Goal: Complete application form

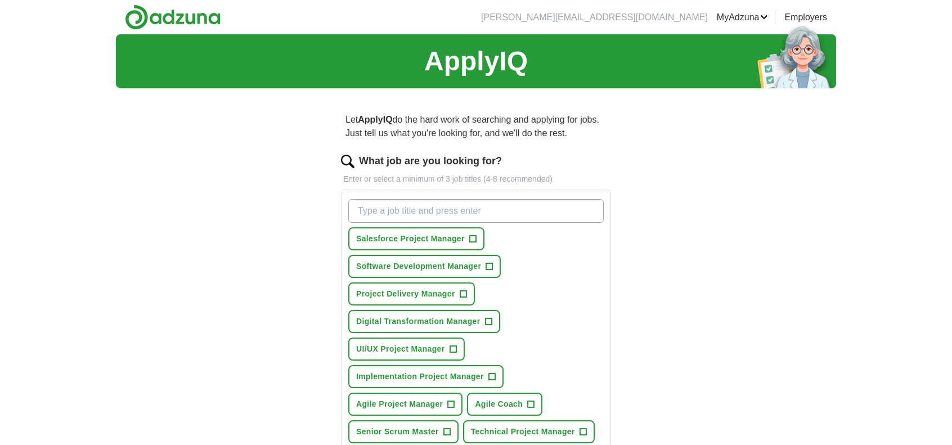
scroll to position [56, 0]
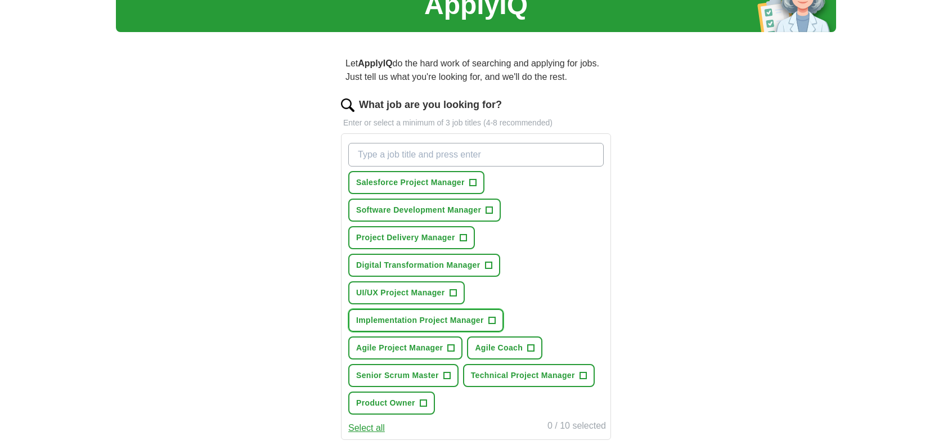
click at [490, 320] on span "+" at bounding box center [491, 320] width 7 height 9
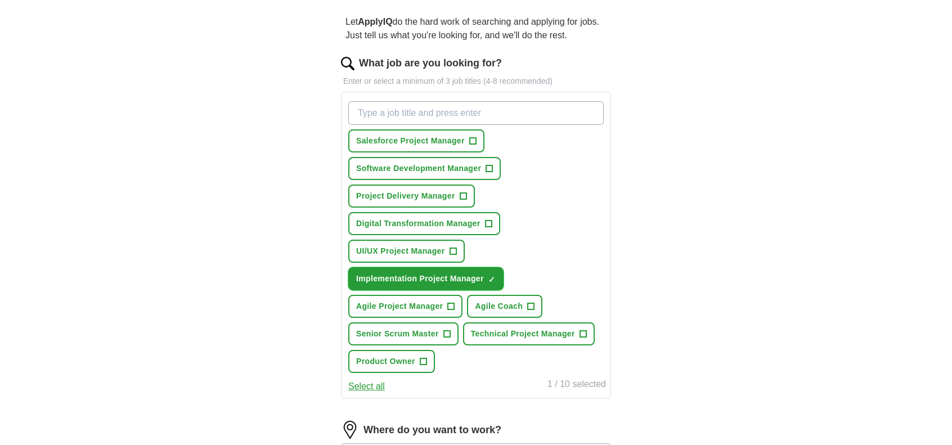
scroll to position [113, 0]
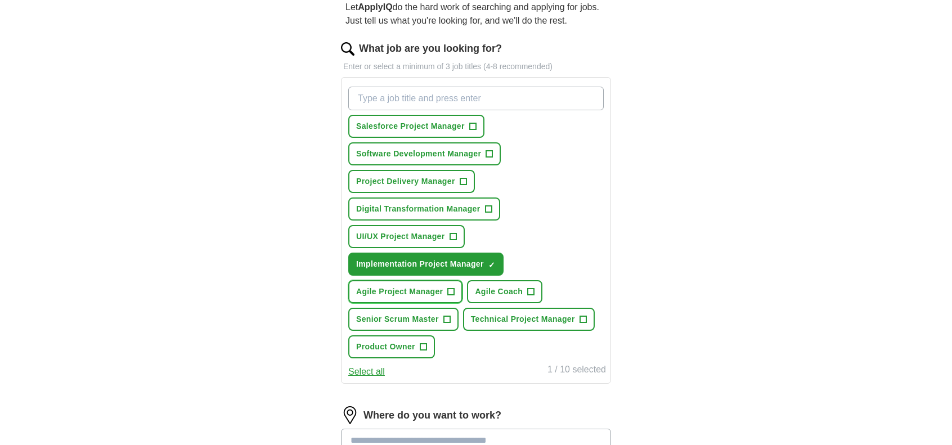
click at [450, 292] on span "+" at bounding box center [451, 292] width 7 height 9
click at [582, 322] on span "+" at bounding box center [583, 319] width 7 height 9
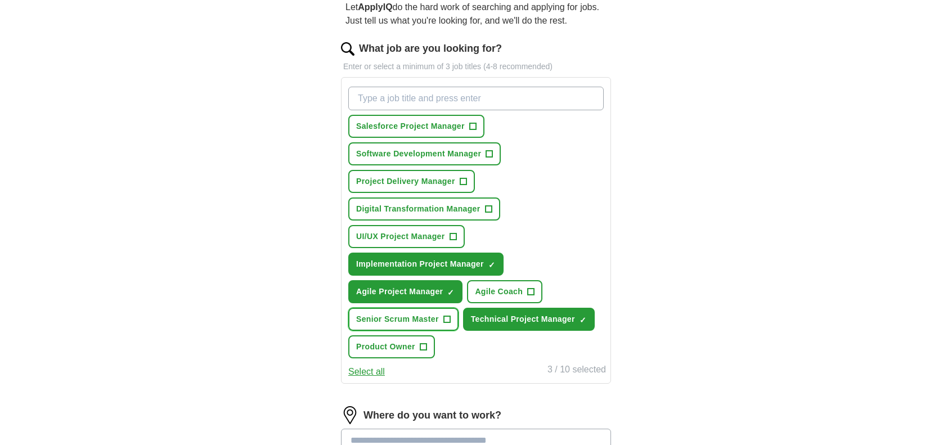
click at [446, 320] on span "+" at bounding box center [446, 319] width 7 height 9
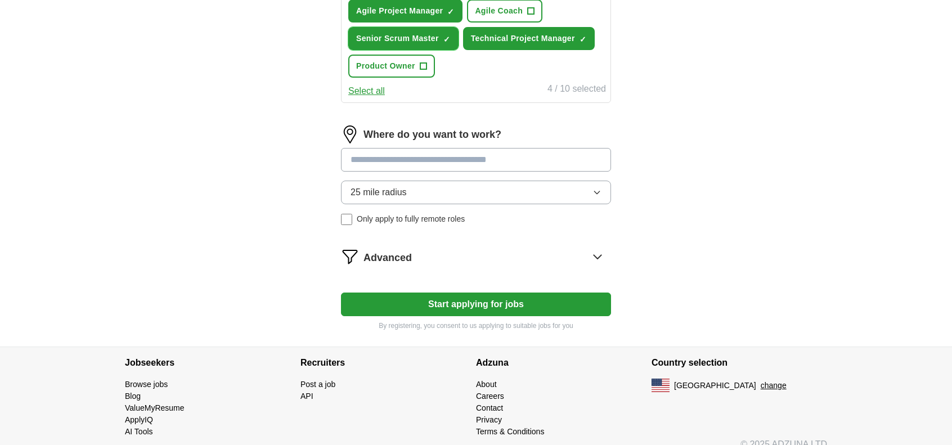
scroll to position [394, 0]
click at [598, 258] on icon at bounding box center [598, 256] width 18 height 18
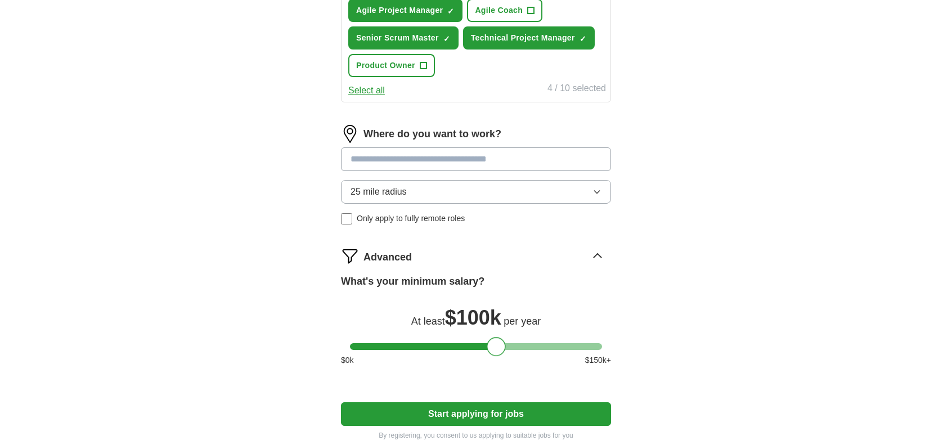
drag, startPoint x: 363, startPoint y: 342, endPoint x: 496, endPoint y: 343, distance: 133.4
click at [496, 343] on div at bounding box center [496, 346] width 19 height 19
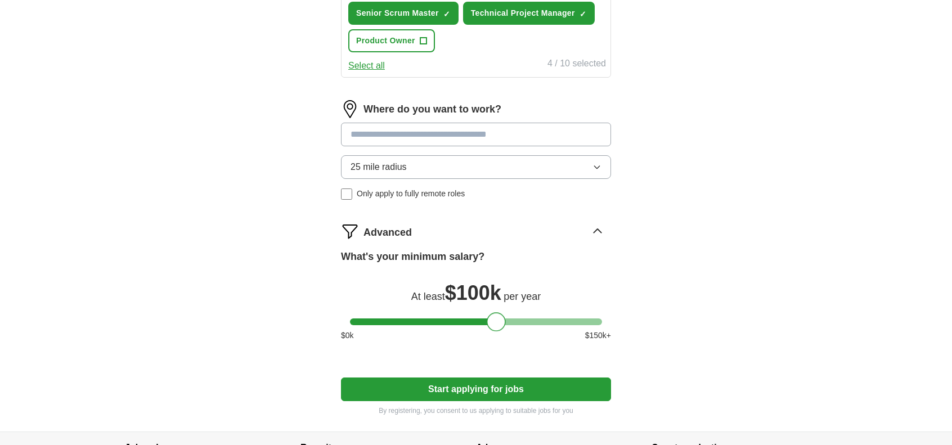
scroll to position [348, 0]
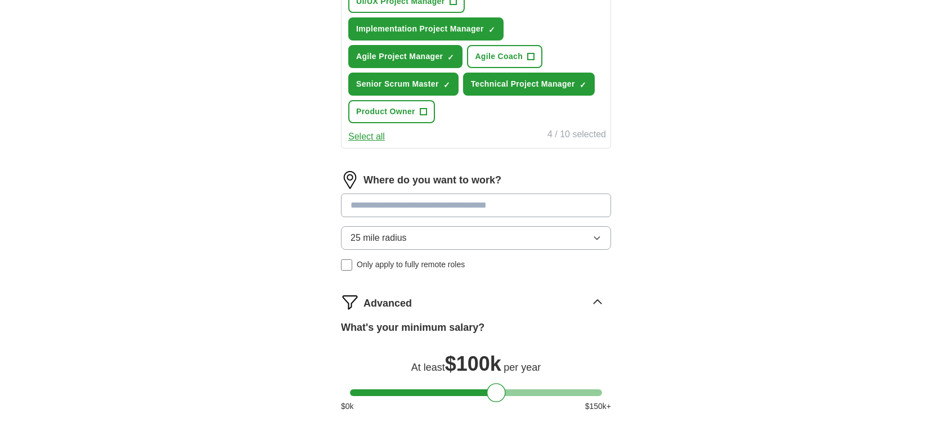
click at [508, 239] on button "25 mile radius" at bounding box center [476, 238] width 270 height 24
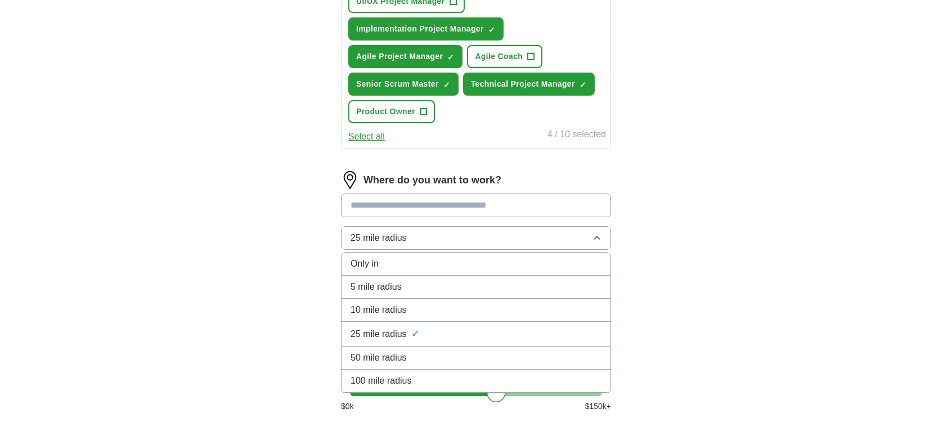
click at [400, 351] on span "50 mile radius" at bounding box center [379, 358] width 56 height 14
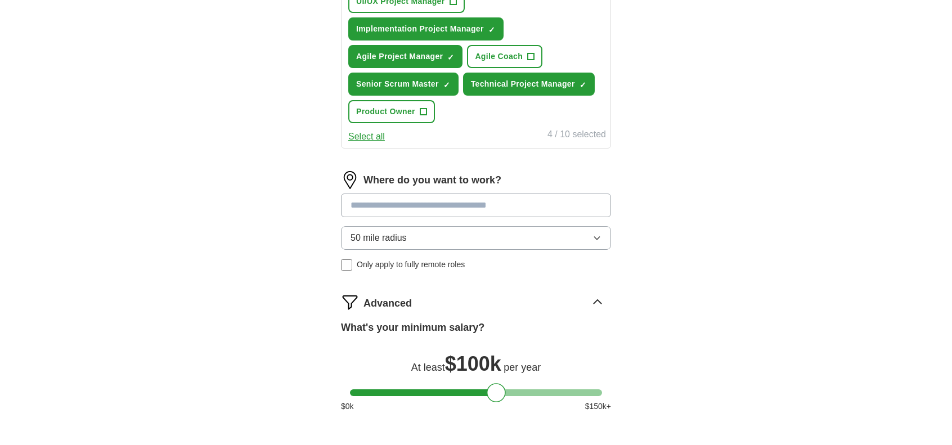
click at [420, 205] on input at bounding box center [476, 206] width 270 height 24
type input "******"
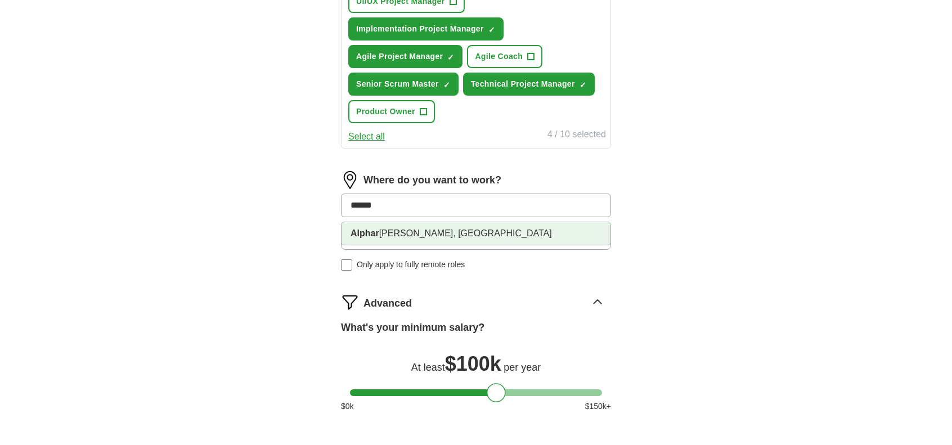
click at [424, 229] on li "Alphar etta, GA" at bounding box center [476, 233] width 269 height 23
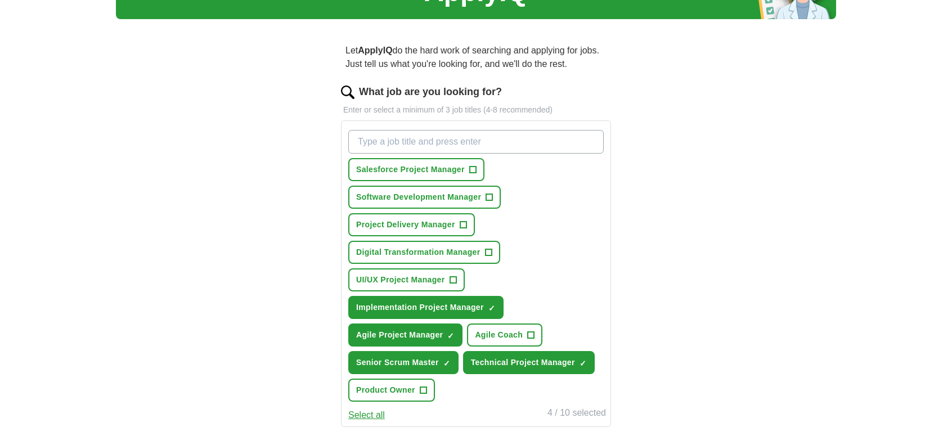
scroll to position [66, 0]
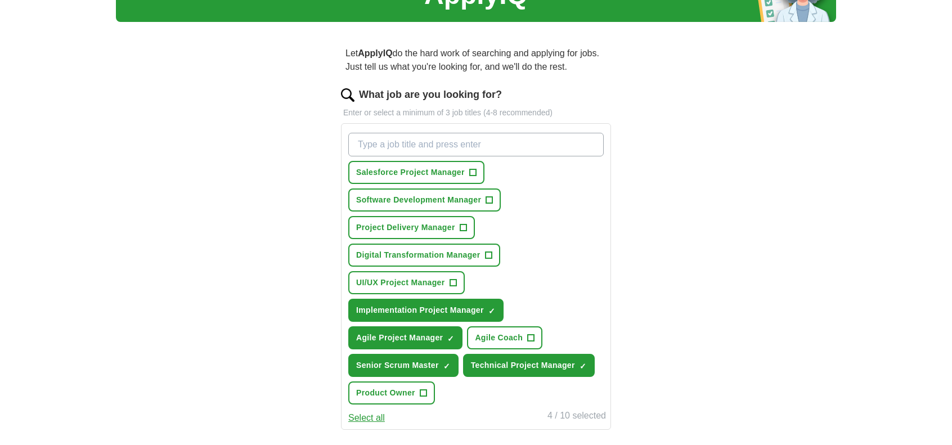
click at [532, 142] on input "What job are you looking for?" at bounding box center [475, 145] width 255 height 24
type input "Scrum Master"
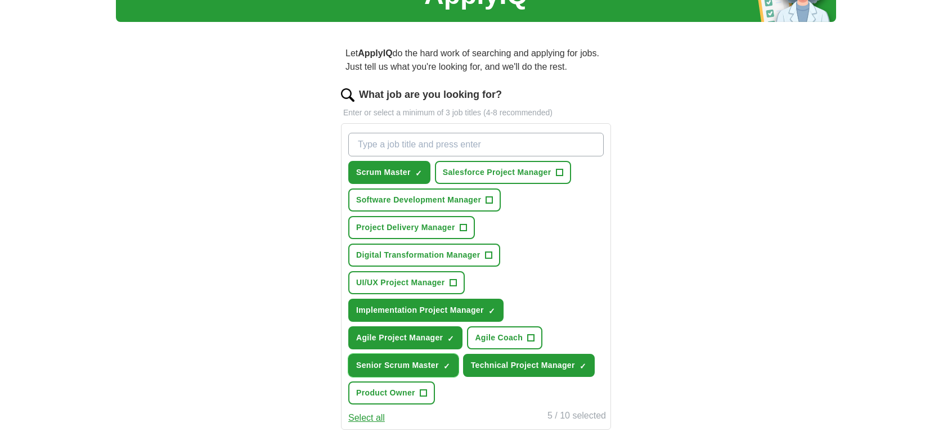
click at [0, 0] on span "×" at bounding box center [0, 0] width 0 height 0
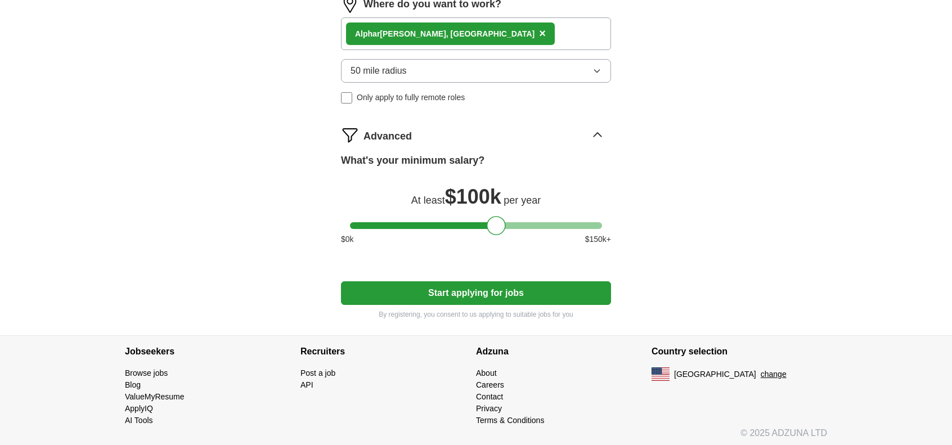
scroll to position [526, 0]
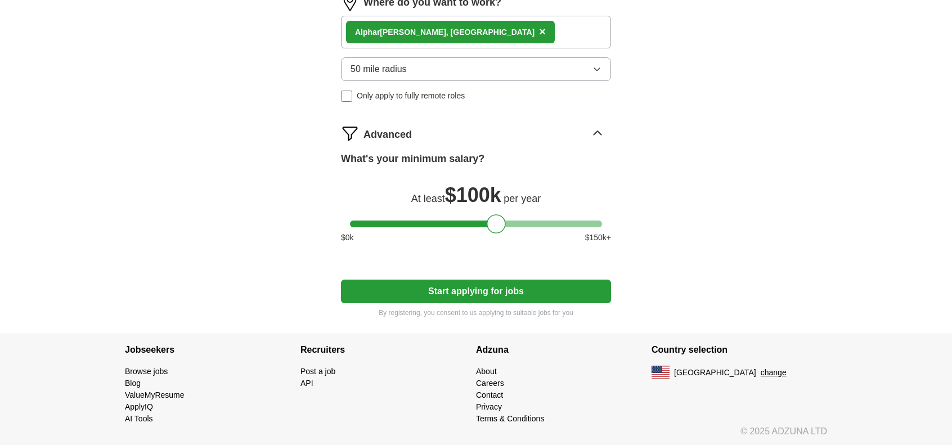
click at [500, 289] on button "Start applying for jobs" at bounding box center [476, 292] width 270 height 24
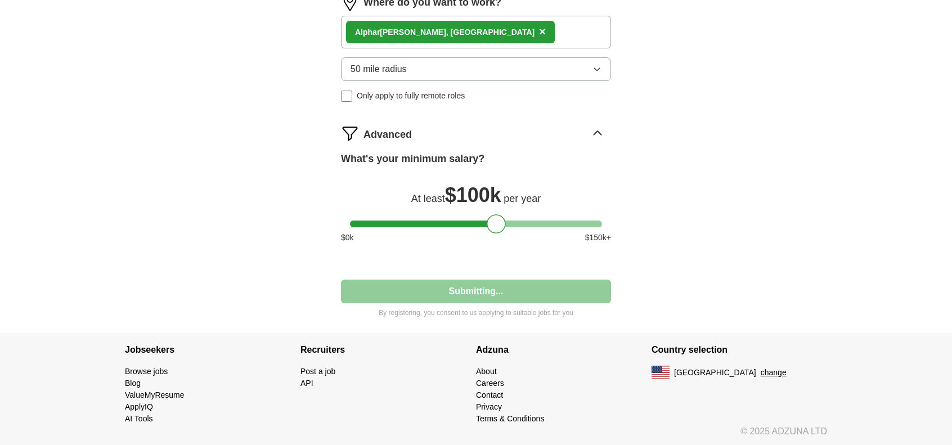
select select "**"
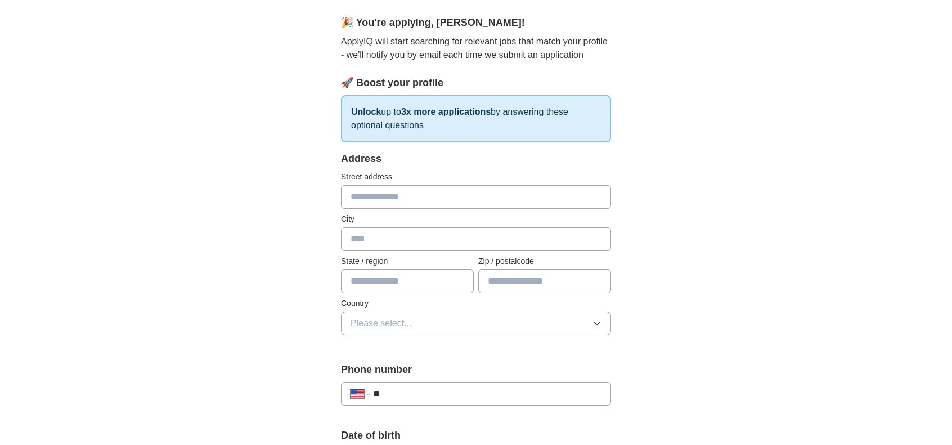
scroll to position [113, 0]
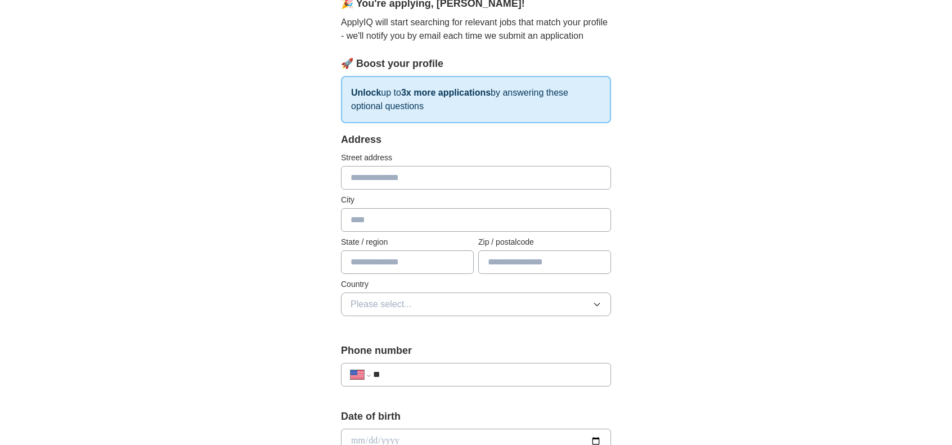
click at [409, 173] on input "text" at bounding box center [476, 178] width 270 height 24
type input "**********"
type input "******"
type input "**"
type input "*****"
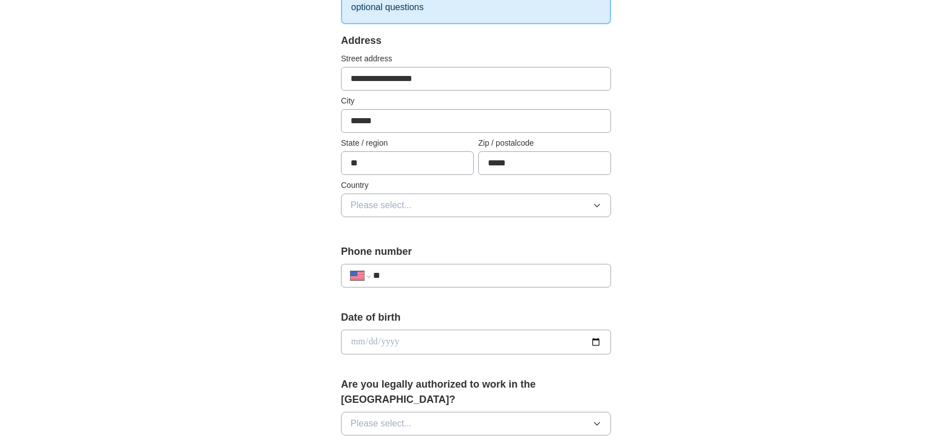
scroll to position [225, 0]
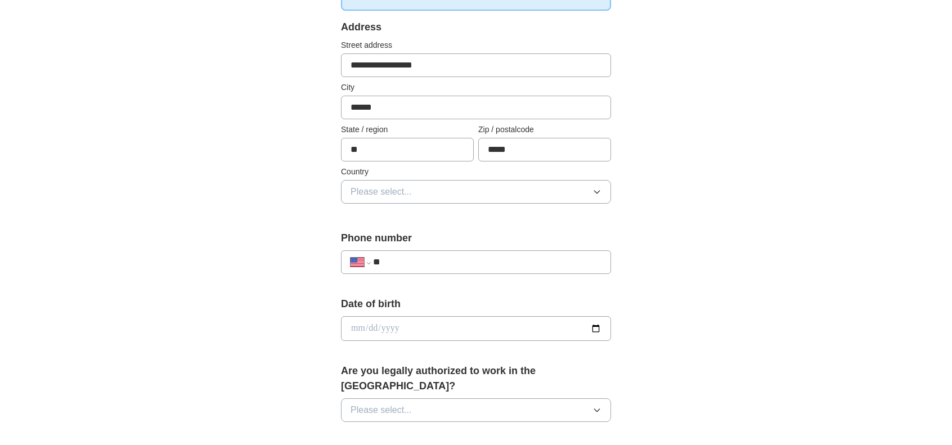
click at [411, 257] on input "**" at bounding box center [487, 262] width 228 height 14
type input "**********"
click at [459, 326] on input "date" at bounding box center [476, 328] width 270 height 25
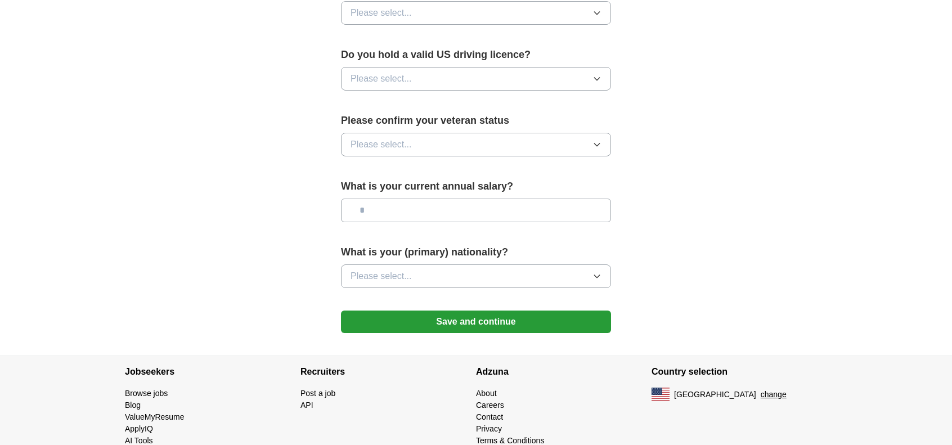
scroll to position [707, 0]
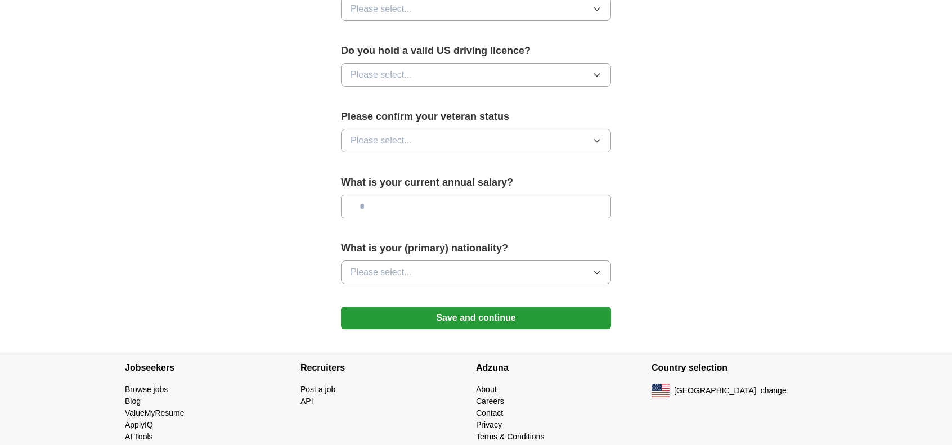
click at [494, 307] on button "Save and continue" at bounding box center [476, 318] width 270 height 23
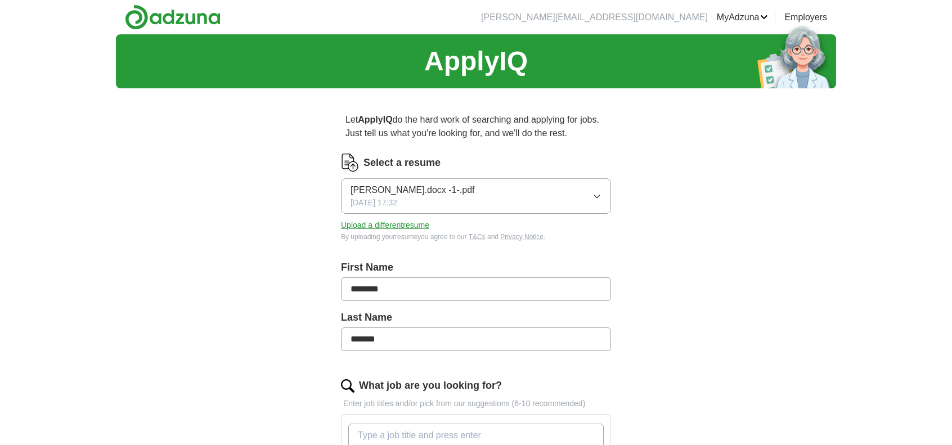
click at [599, 198] on icon "button" at bounding box center [597, 196] width 9 height 9
click at [697, 206] on div "ApplyIQ Let ApplyIQ do the hard work of searching and applying for jobs. Just t…" at bounding box center [476, 414] width 720 height 761
click at [403, 228] on button "Upload a different resume" at bounding box center [385, 225] width 88 height 12
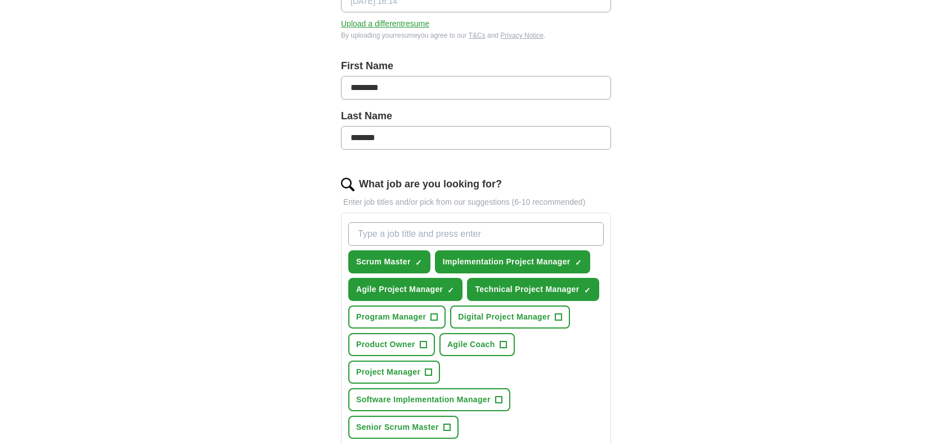
scroll to position [225, 0]
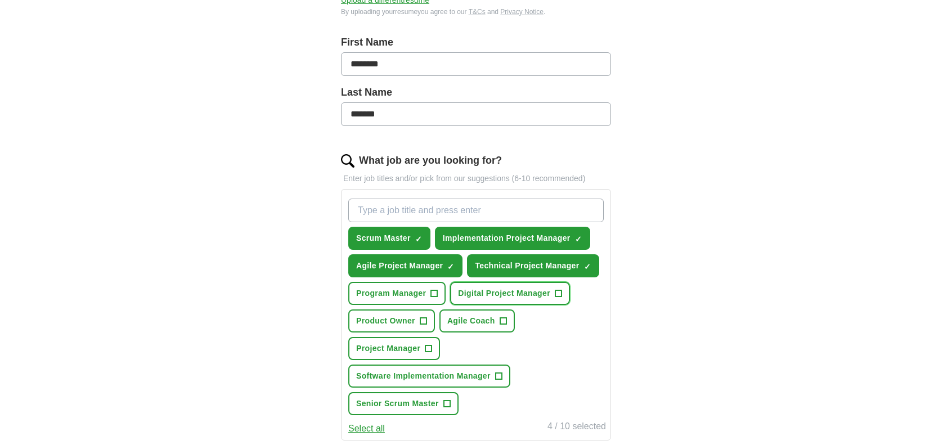
click at [562, 290] on span "+" at bounding box center [558, 293] width 7 height 9
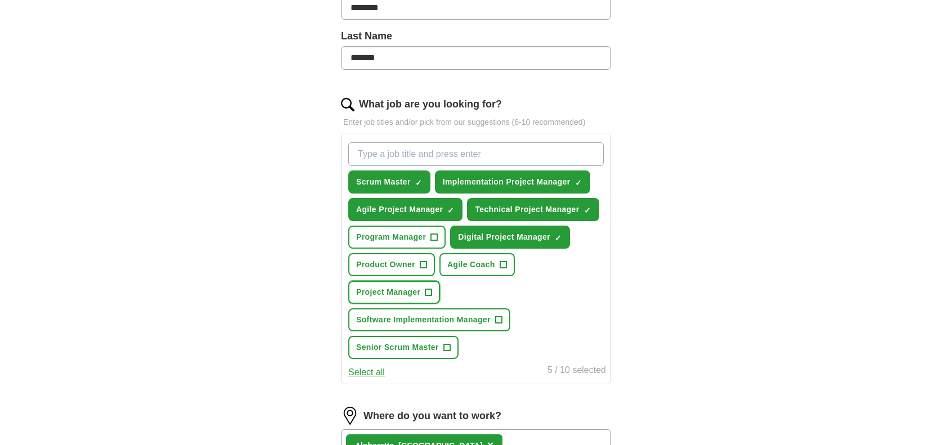
click at [430, 291] on span "+" at bounding box center [428, 292] width 7 height 9
click at [503, 317] on button "Software Implementation Manager +" at bounding box center [429, 319] width 162 height 23
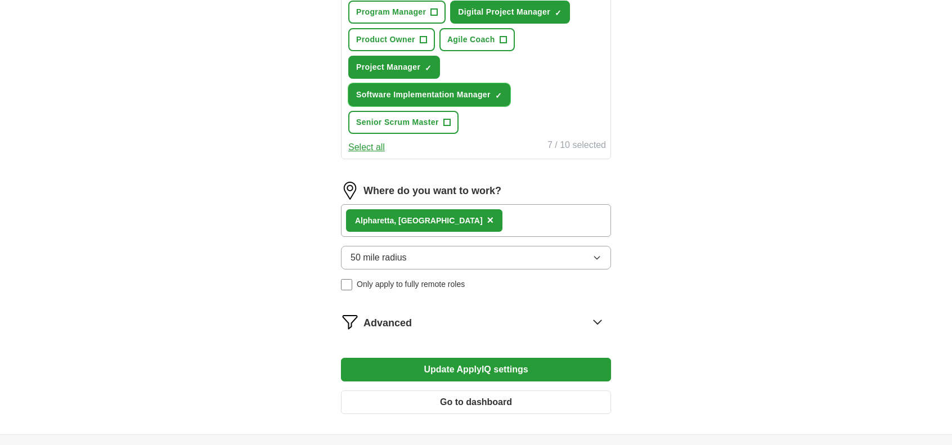
scroll to position [563, 0]
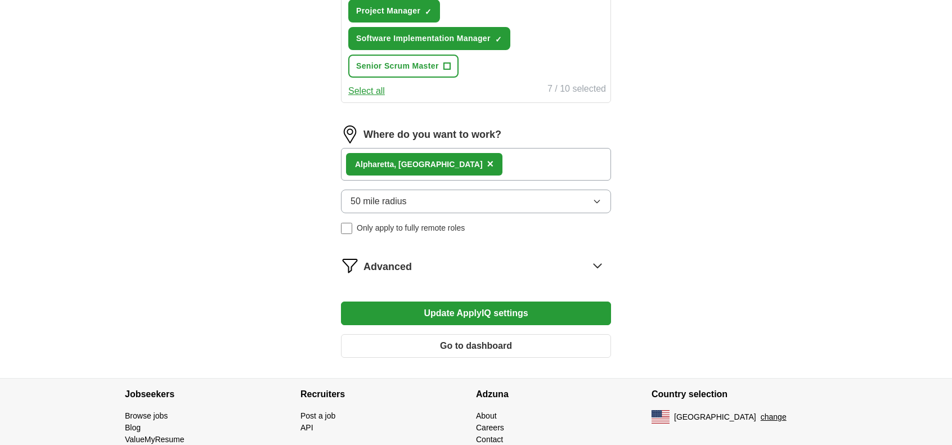
click at [506, 315] on button "Update ApplyIQ settings" at bounding box center [476, 314] width 270 height 24
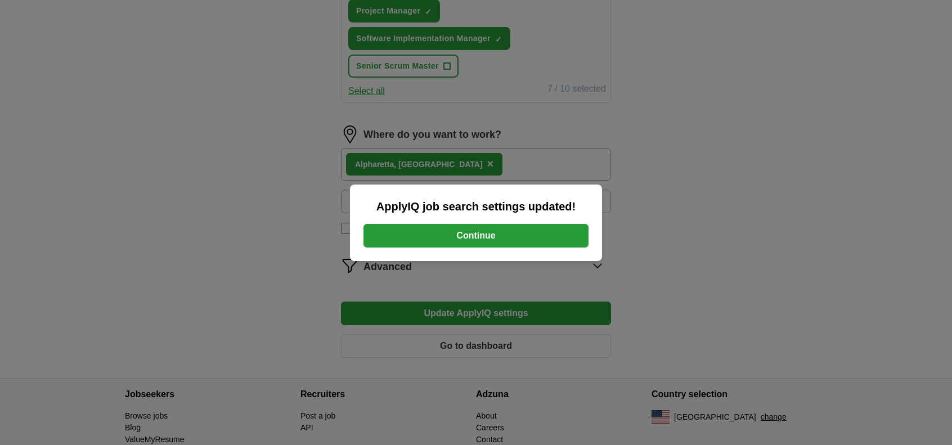
click at [483, 235] on button "Continue" at bounding box center [476, 236] width 225 height 24
